Goal: Find specific fact: Find specific fact

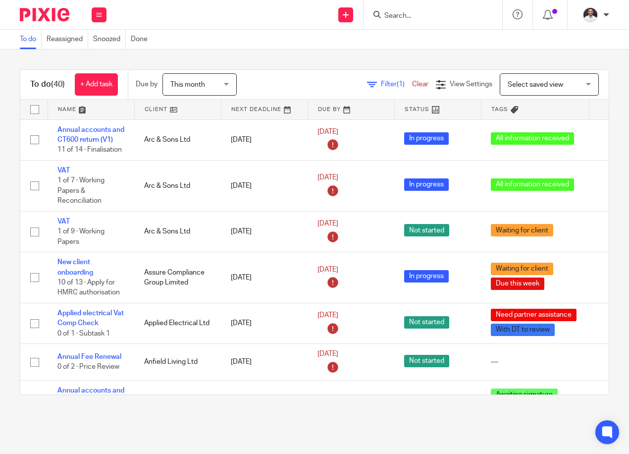
click at [408, 15] on input "Search" at bounding box center [427, 16] width 89 height 9
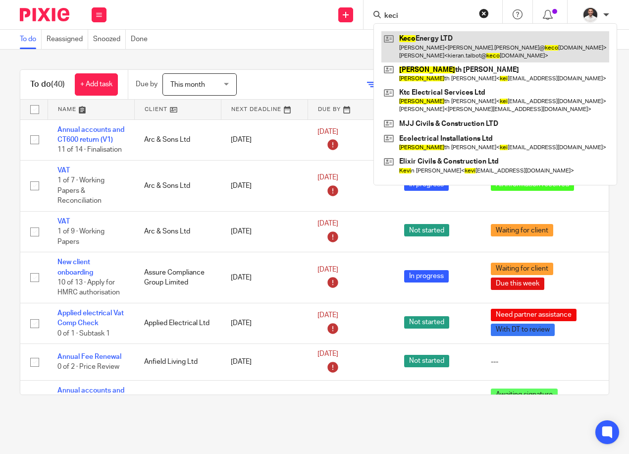
type input "keci"
click at [456, 45] on link at bounding box center [495, 46] width 228 height 31
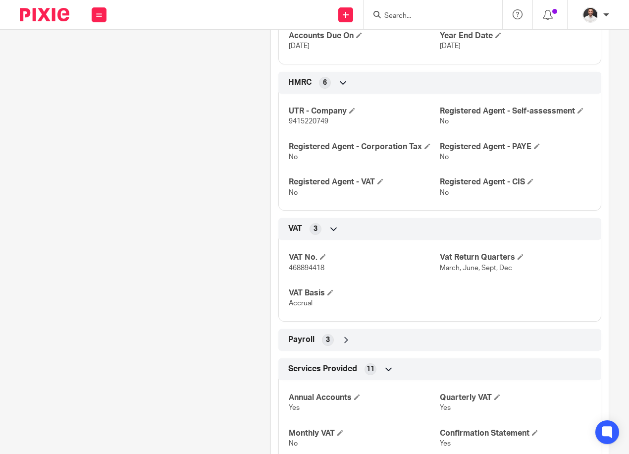
scroll to position [848, 0]
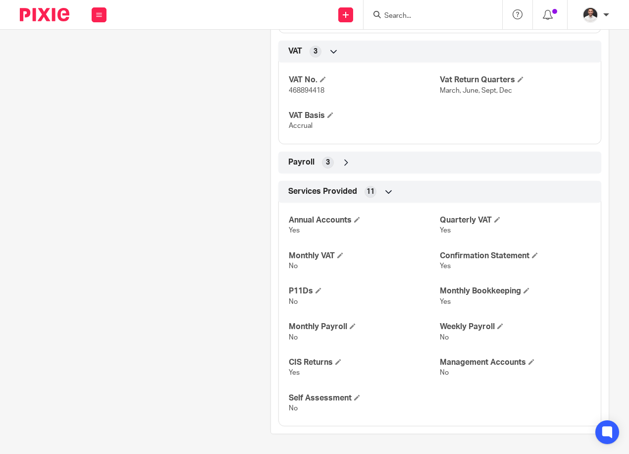
click at [349, 159] on div "Payroll 3" at bounding box center [440, 162] width 308 height 17
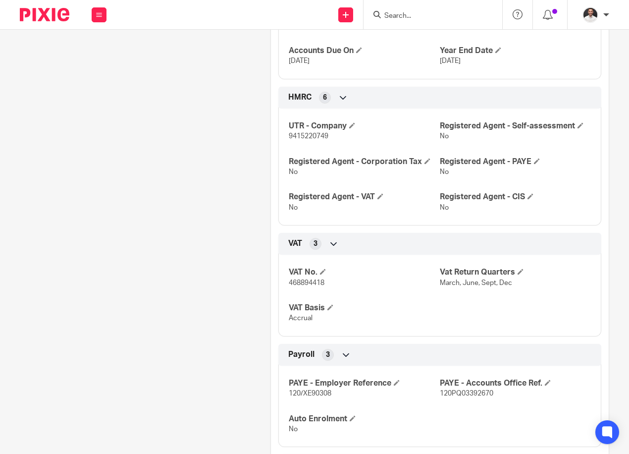
scroll to position [683, 0]
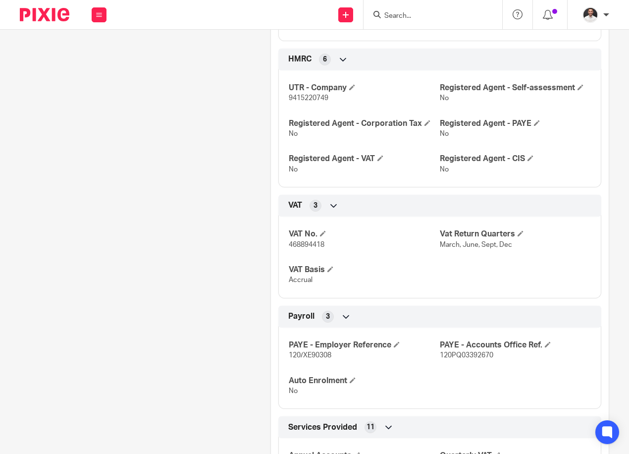
click at [302, 102] on span "9415220749" at bounding box center [309, 98] width 40 height 7
copy span "9415220749"
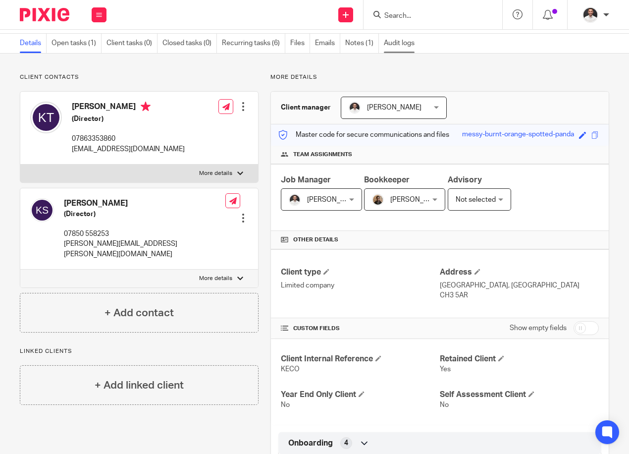
scroll to position [23, 0]
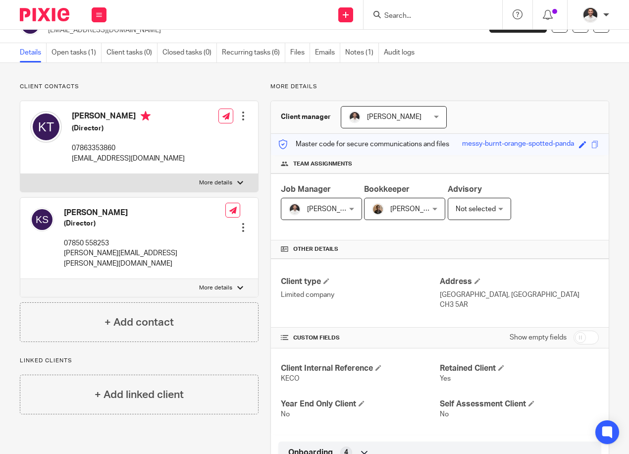
click at [408, 8] on form at bounding box center [435, 14] width 105 height 12
click at [402, 21] on div at bounding box center [433, 14] width 139 height 29
click at [401, 12] on input "Search" at bounding box center [427, 16] width 89 height 9
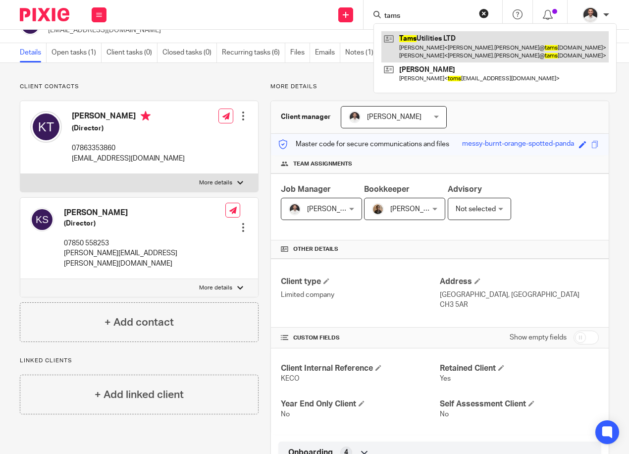
type input "tams"
click at [460, 42] on link at bounding box center [494, 46] width 227 height 31
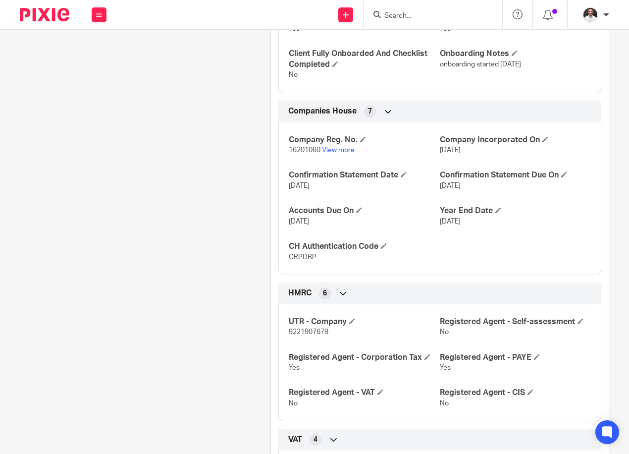
scroll to position [660, 0]
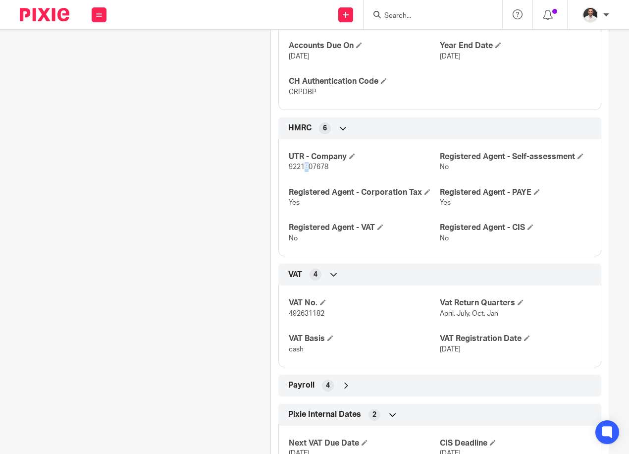
click at [304, 172] on p "9221907678" at bounding box center [364, 167] width 151 height 10
click at [304, 170] on span "9221907678" at bounding box center [309, 166] width 40 height 7
drag, startPoint x: 304, startPoint y: 174, endPoint x: 305, endPoint y: 181, distance: 7.1
click at [305, 170] on span "9221907678" at bounding box center [309, 166] width 40 height 7
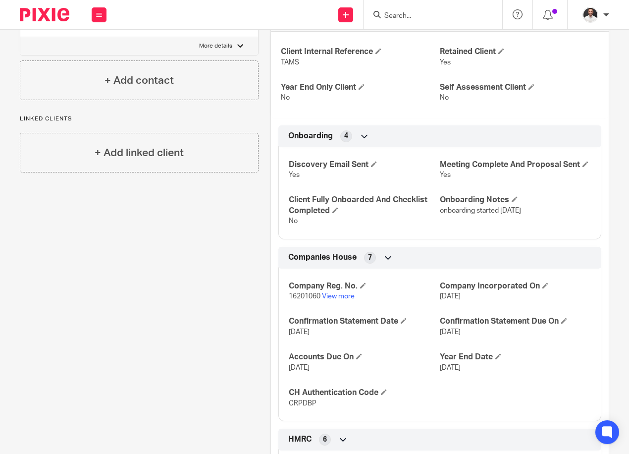
scroll to position [330, 0]
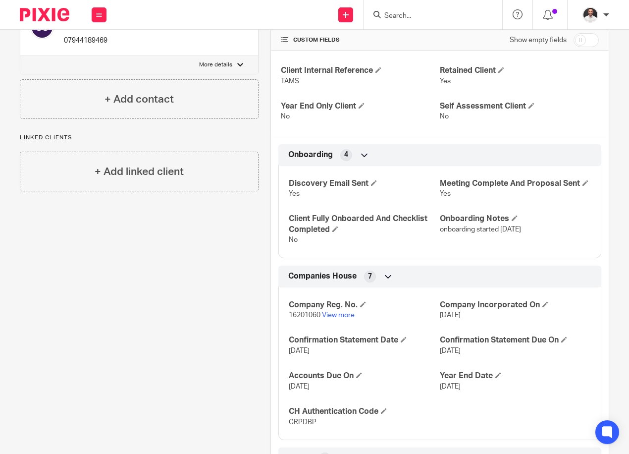
click at [396, 14] on input "Search" at bounding box center [427, 16] width 89 height 9
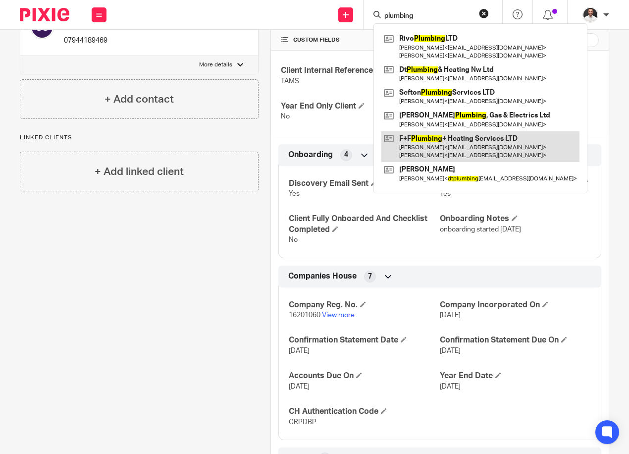
type input "plumbing"
click at [432, 136] on link at bounding box center [480, 146] width 198 height 31
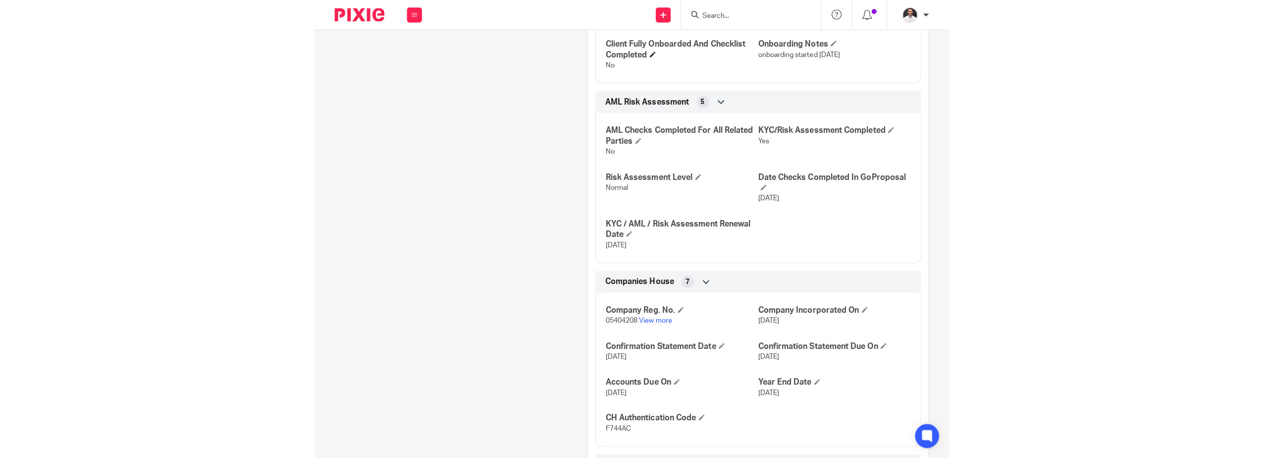
scroll to position [660, 0]
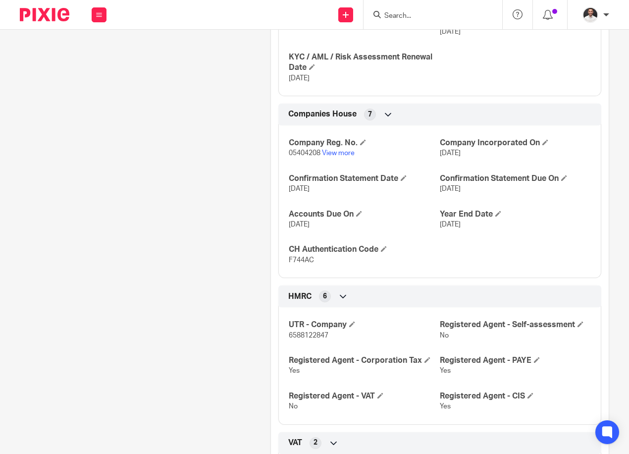
click at [302, 339] on span "6588122847" at bounding box center [309, 335] width 40 height 7
copy span "6588122847"
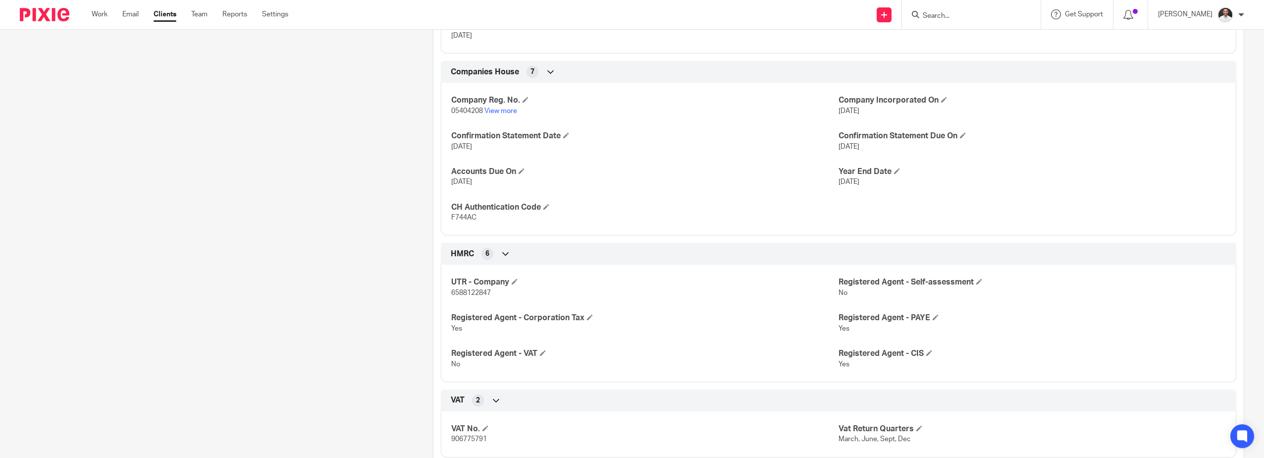
drag, startPoint x: 324, startPoint y: 174, endPoint x: 326, endPoint y: 134, distance: 40.2
click at [325, 173] on div "Client contacts Steven Fearns (Director) 07747700931 stefandfplumbing@gmail.com…" at bounding box center [210, 133] width 413 height 1377
